Goal: Task Accomplishment & Management: Manage account settings

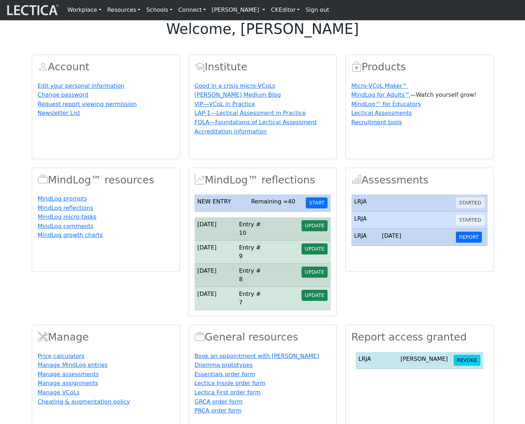
click at [258, 11] on link "[PERSON_NAME]" at bounding box center [238, 10] width 59 height 14
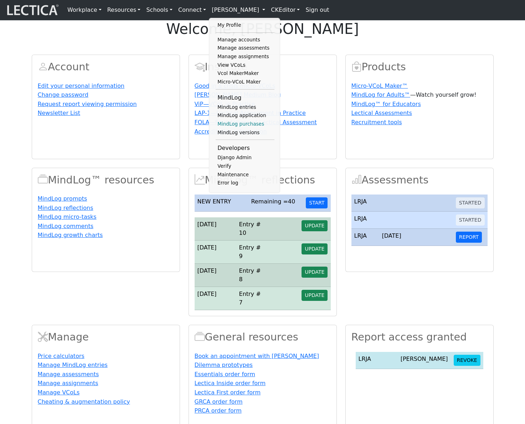
click at [234, 128] on link "MindLog purchases" at bounding box center [245, 124] width 59 height 9
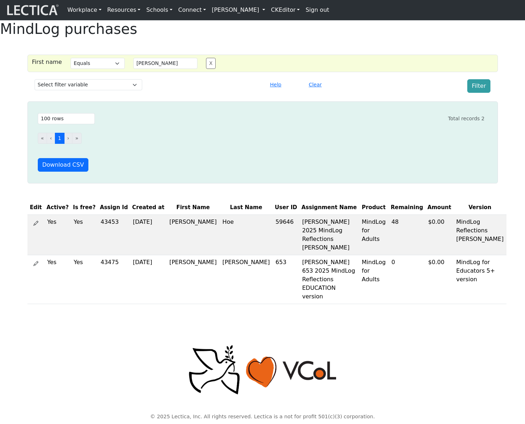
select select "iexact"
select select "100"
click at [256, 13] on link "[PERSON_NAME]" at bounding box center [238, 10] width 59 height 14
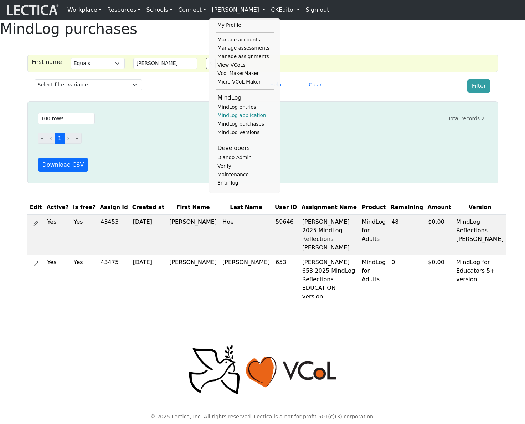
click at [233, 120] on link "MindLog application" at bounding box center [245, 115] width 59 height 9
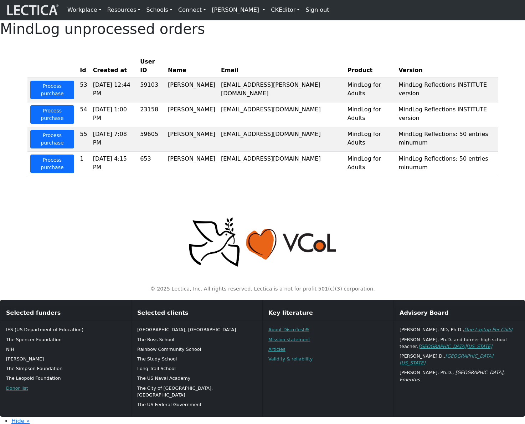
click at [391, 228] on div "© 2025 Lectica, Inc. All rights reserved. Lectica is a not for profit 501(c)(3)…" at bounding box center [262, 248] width 471 height 99
click at [455, 67] on div "MindLog unprocessed orders Id Created at User ID Name Email Product Version Pro…" at bounding box center [262, 100] width 525 height 161
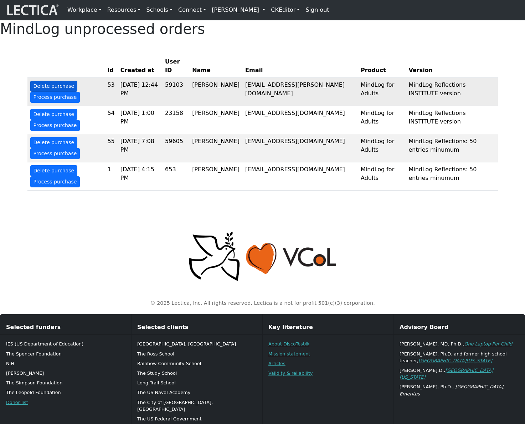
click at [53, 92] on button "Delete purchase" at bounding box center [53, 86] width 47 height 11
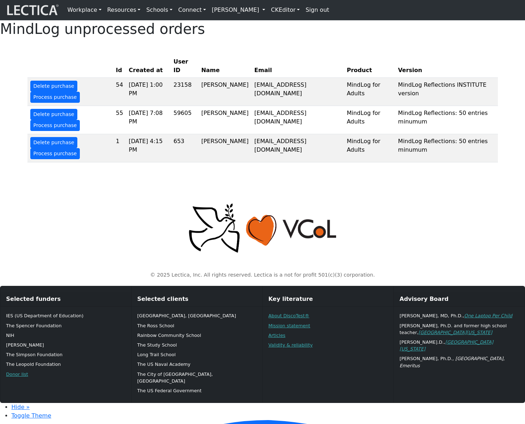
click at [76, 73] on th at bounding box center [70, 66] width 86 height 23
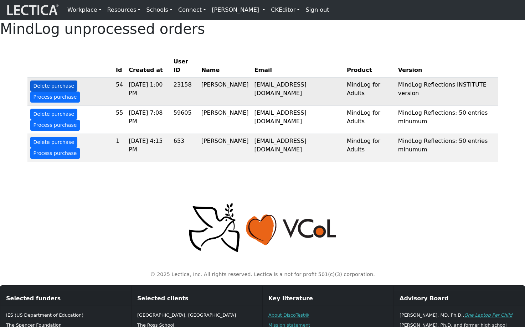
click at [54, 92] on button "Delete purchase" at bounding box center [53, 86] width 47 height 11
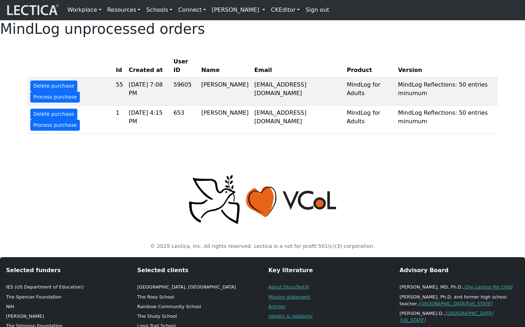
click at [451, 58] on div "MindLog unprocessed orders Id Created at User ID Name Email Product Version Del…" at bounding box center [262, 79] width 525 height 119
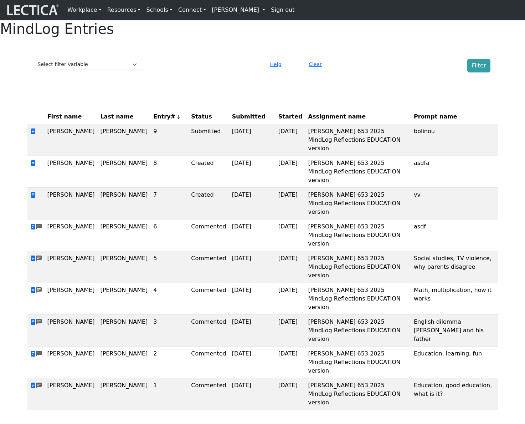
click at [219, 10] on link "Rosa Patel" at bounding box center [238, 10] width 59 height 14
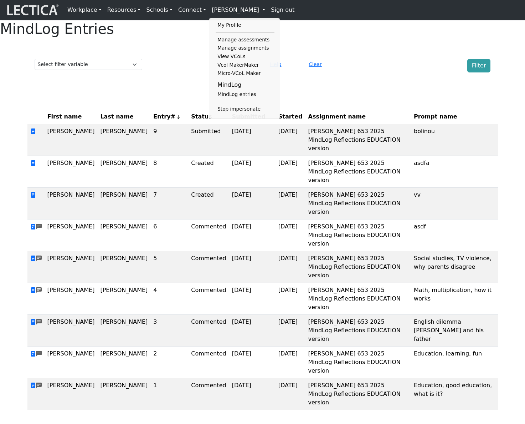
click at [316, 64] on div "MindLog Entries Select filter variable Assignment name Date commented Date scor…" at bounding box center [262, 217] width 525 height 395
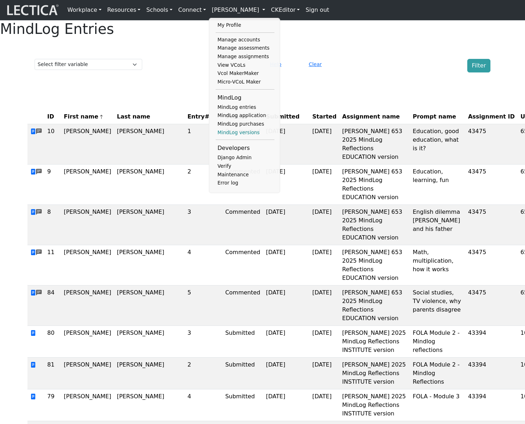
click at [225, 137] on link "MindLog versions" at bounding box center [245, 132] width 59 height 9
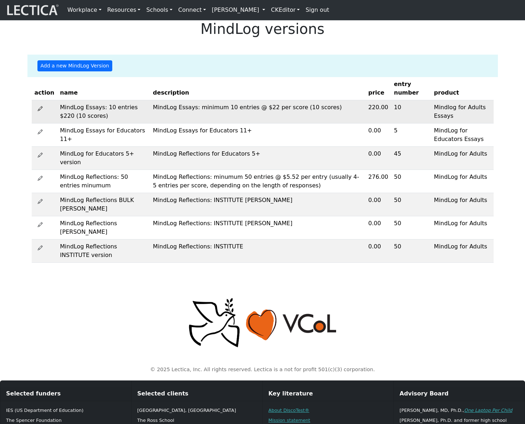
click at [40, 111] on icon at bounding box center [40, 109] width 5 height 6
select select "87"
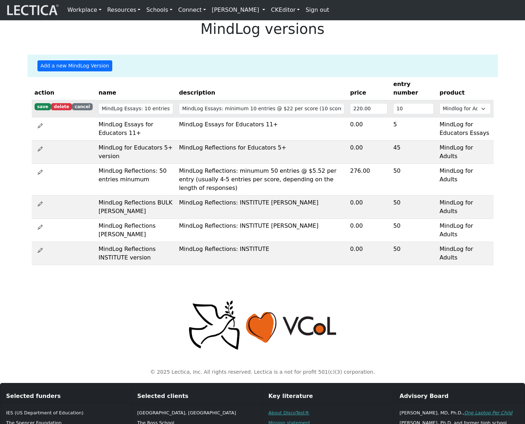
click at [373, 77] on div "Add a new MindLog Version" at bounding box center [263, 66] width 462 height 22
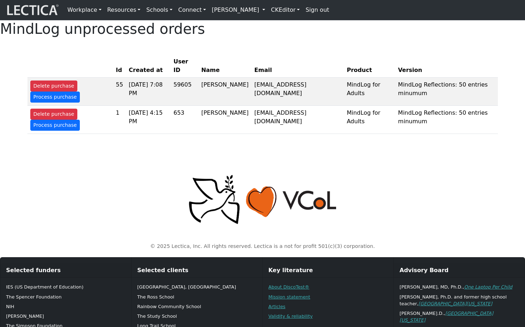
click at [347, 67] on div "MindLog unprocessed orders Id Created at User ID Name Email Product Version Del…" at bounding box center [262, 79] width 525 height 119
click at [51, 92] on button "Delete purchase" at bounding box center [53, 86] width 47 height 11
click at [250, 68] on div "MindLog unprocessed orders Id Created at User ID Name Email Product Version Del…" at bounding box center [262, 79] width 525 height 119
click at [286, 58] on div "MindLog unprocessed orders Id Created at User ID Name Email Product Version Del…" at bounding box center [262, 79] width 525 height 119
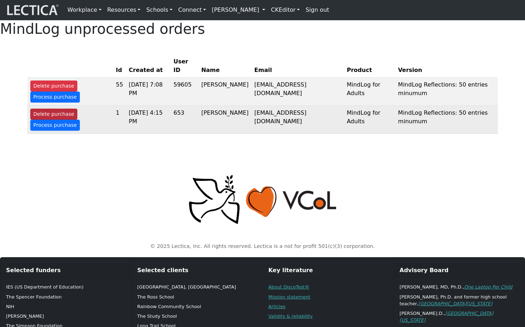
click at [57, 120] on button "Delete purchase" at bounding box center [53, 114] width 47 height 11
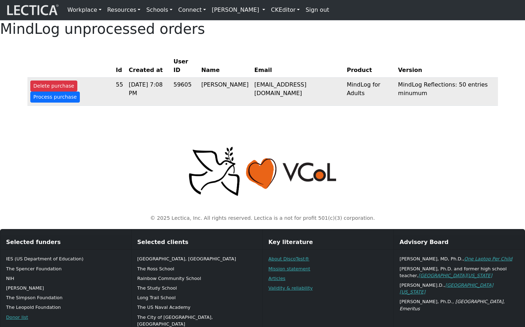
click at [199, 105] on td "59605" at bounding box center [185, 92] width 28 height 28
click at [199, 104] on td "59605" at bounding box center [185, 92] width 28 height 28
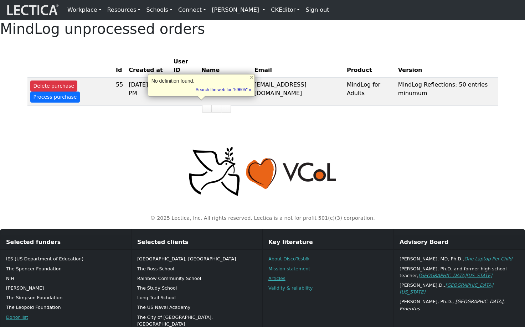
click at [250, 15] on link "[PERSON_NAME]" at bounding box center [238, 10] width 59 height 14
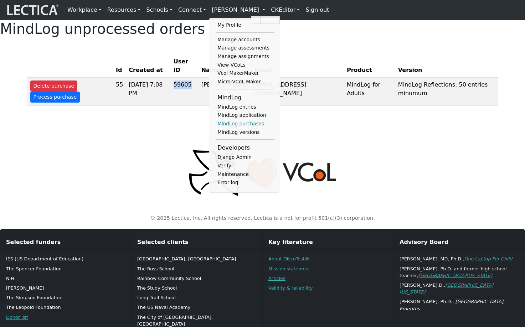
click at [230, 127] on link "MindLog purchases" at bounding box center [245, 124] width 59 height 9
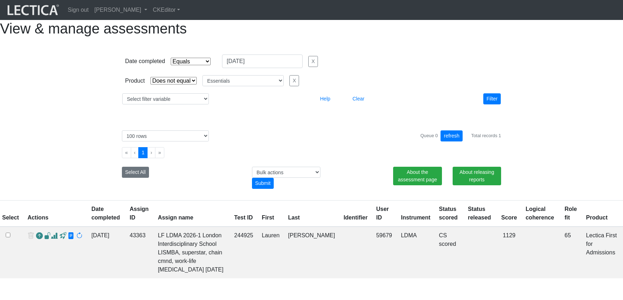
select select "contains"
select select "not_iexact"
select select "Essentials"
select select "100"
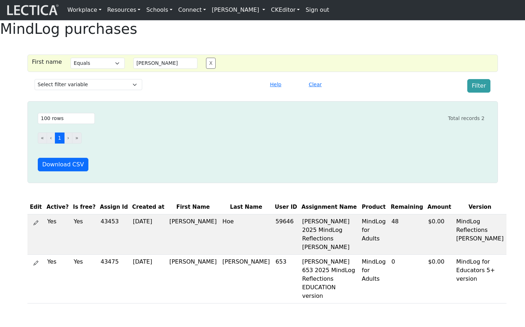
select select "iexact"
select select "100"
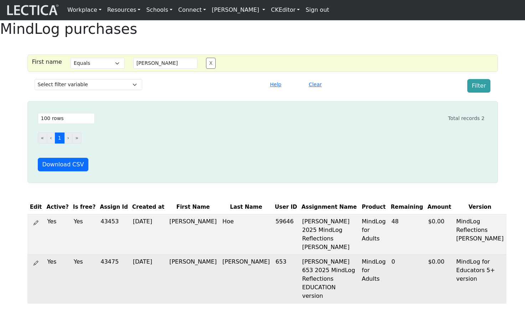
click at [273, 262] on td "653" at bounding box center [286, 279] width 27 height 49
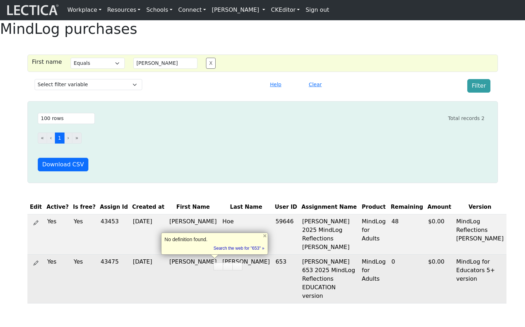
copy td "653"
